Goal: Check status: Check status

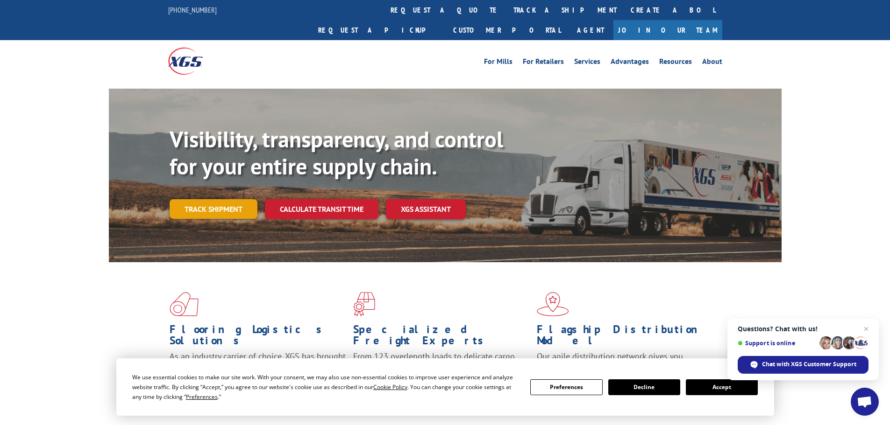
click at [213, 199] on link "Track shipment" at bounding box center [214, 209] width 88 height 20
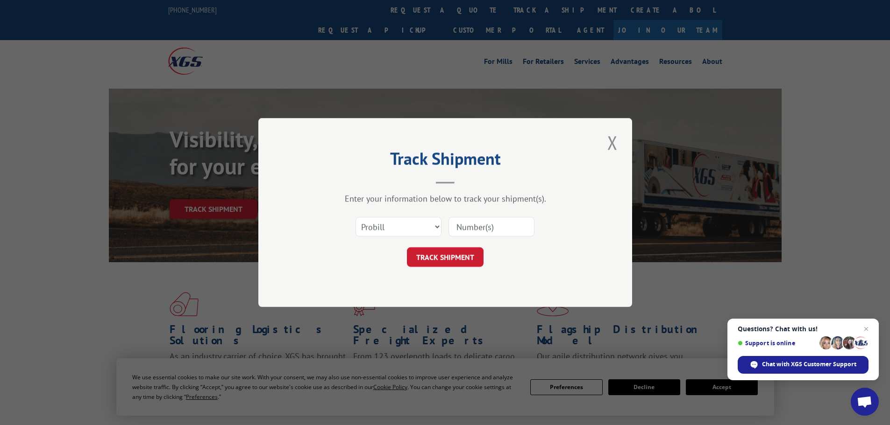
click at [521, 227] on input at bounding box center [491, 227] width 86 height 20
paste input "17537512"
type input "17537512"
click at [454, 256] on button "TRACK SHIPMENT" at bounding box center [445, 258] width 77 height 20
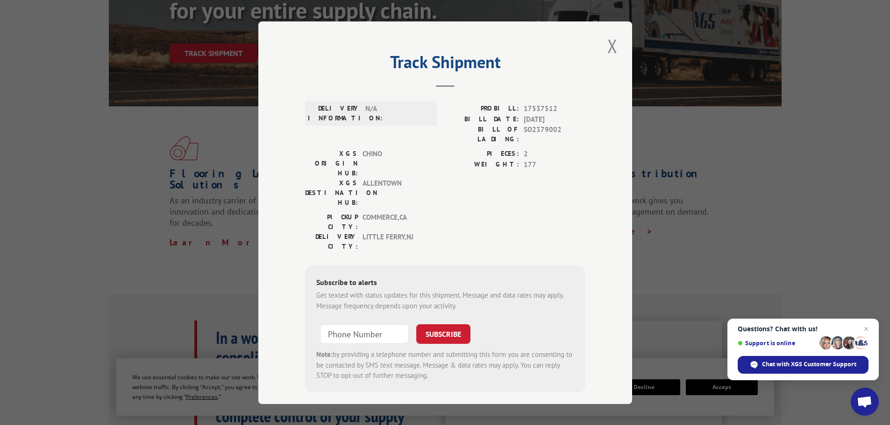
scroll to position [140, 0]
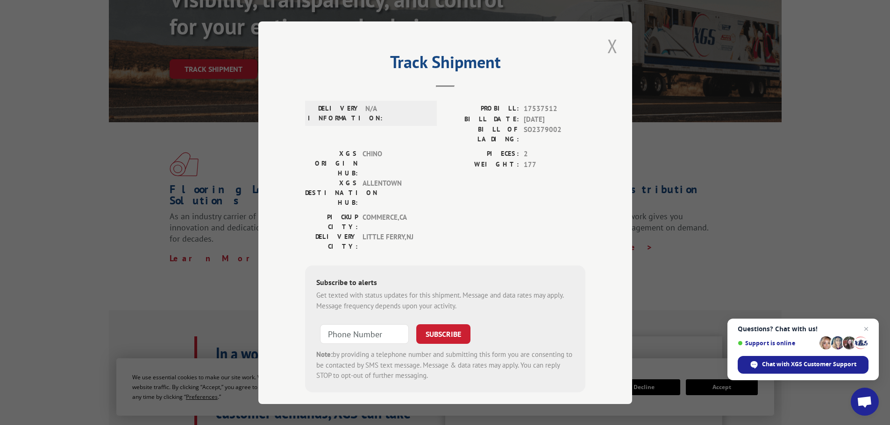
click at [613, 45] on button "Close modal" at bounding box center [612, 46] width 16 height 26
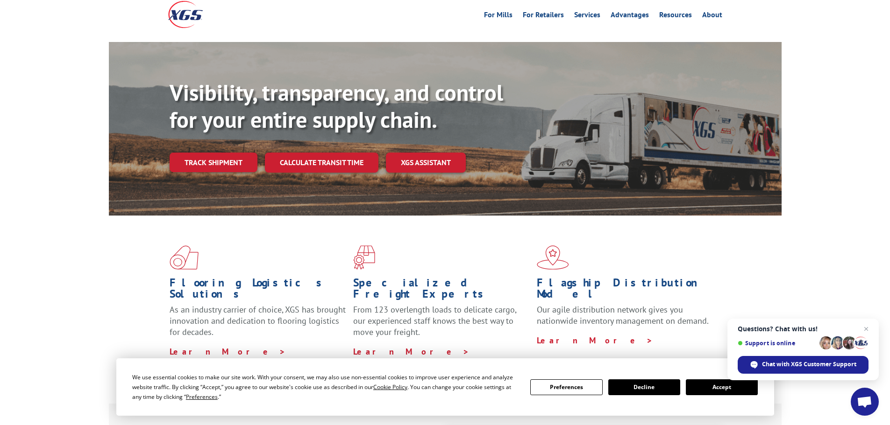
scroll to position [0, 0]
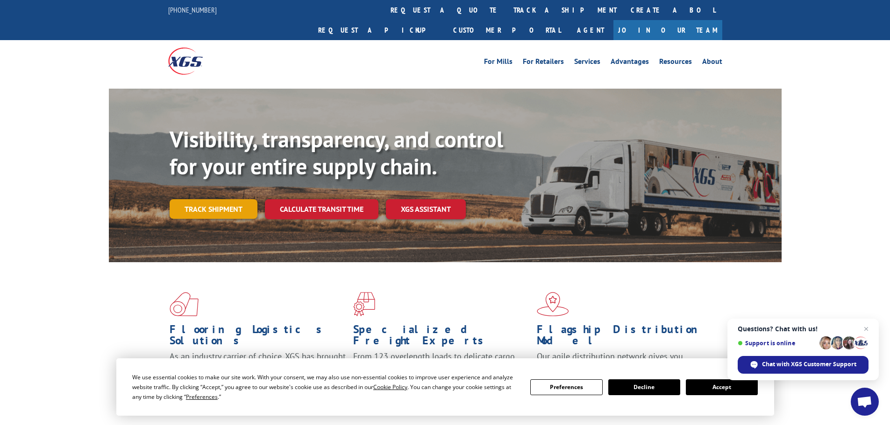
click at [236, 199] on link "Track shipment" at bounding box center [214, 209] width 88 height 20
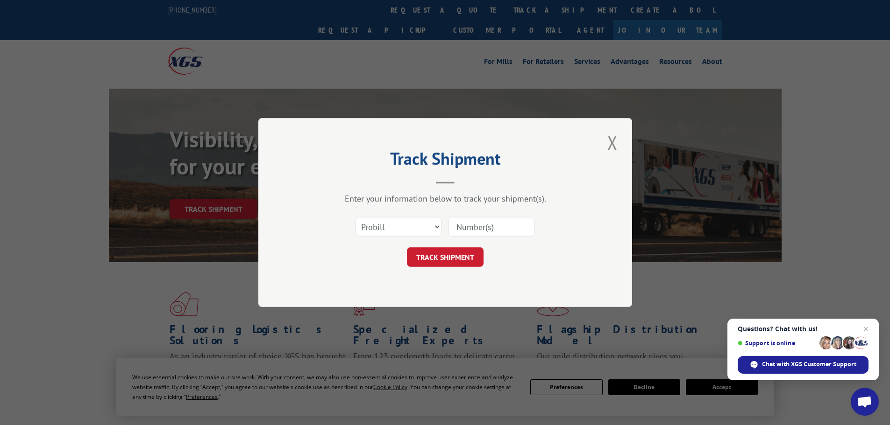
click at [511, 224] on input at bounding box center [491, 227] width 86 height 20
paste input "17537512"
type input "17537512"
click at [460, 256] on button "TRACK SHIPMENT" at bounding box center [445, 258] width 77 height 20
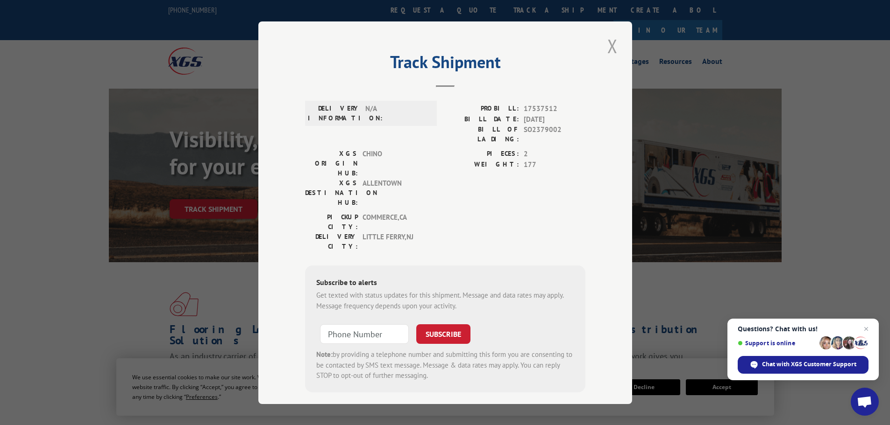
click at [620, 42] on button "Close modal" at bounding box center [612, 46] width 16 height 26
